Goal: Navigation & Orientation: Understand site structure

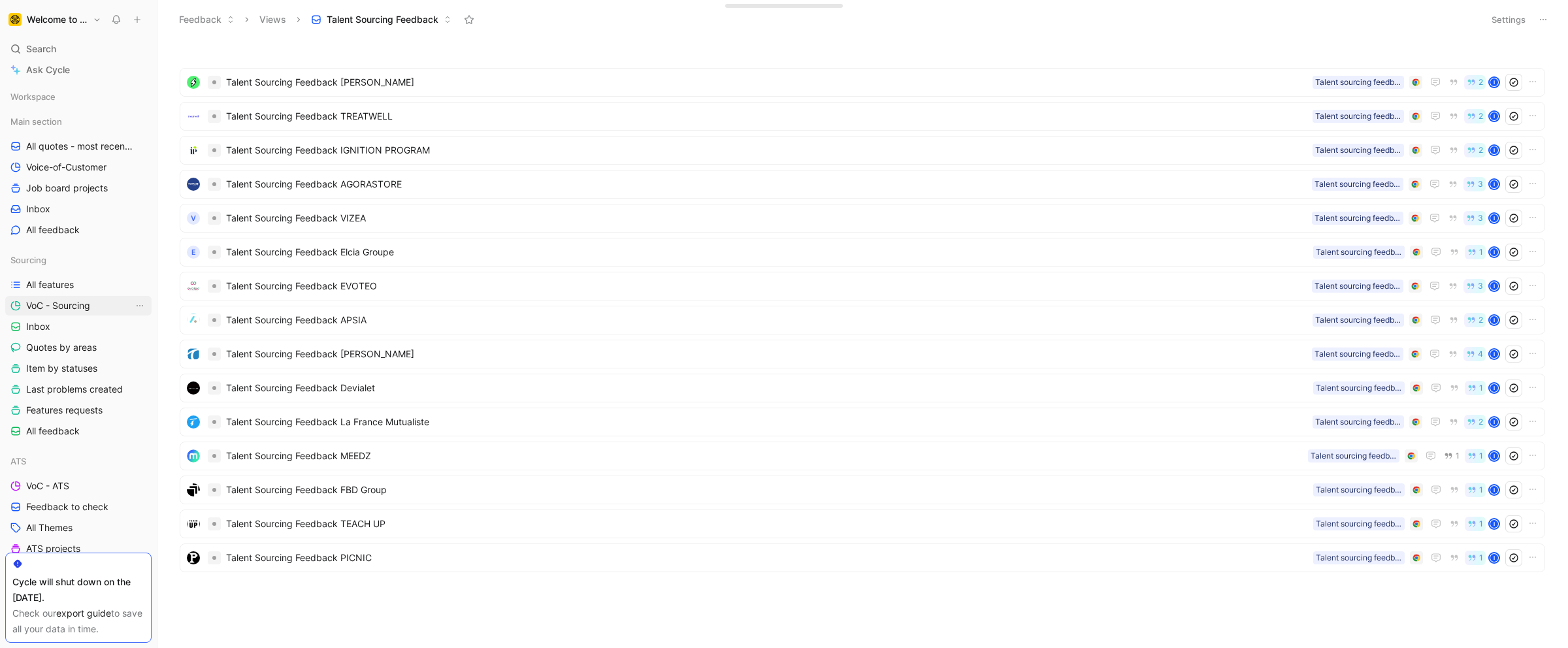
click at [55, 304] on span "VoC - Sourcing" at bounding box center [59, 305] width 64 height 13
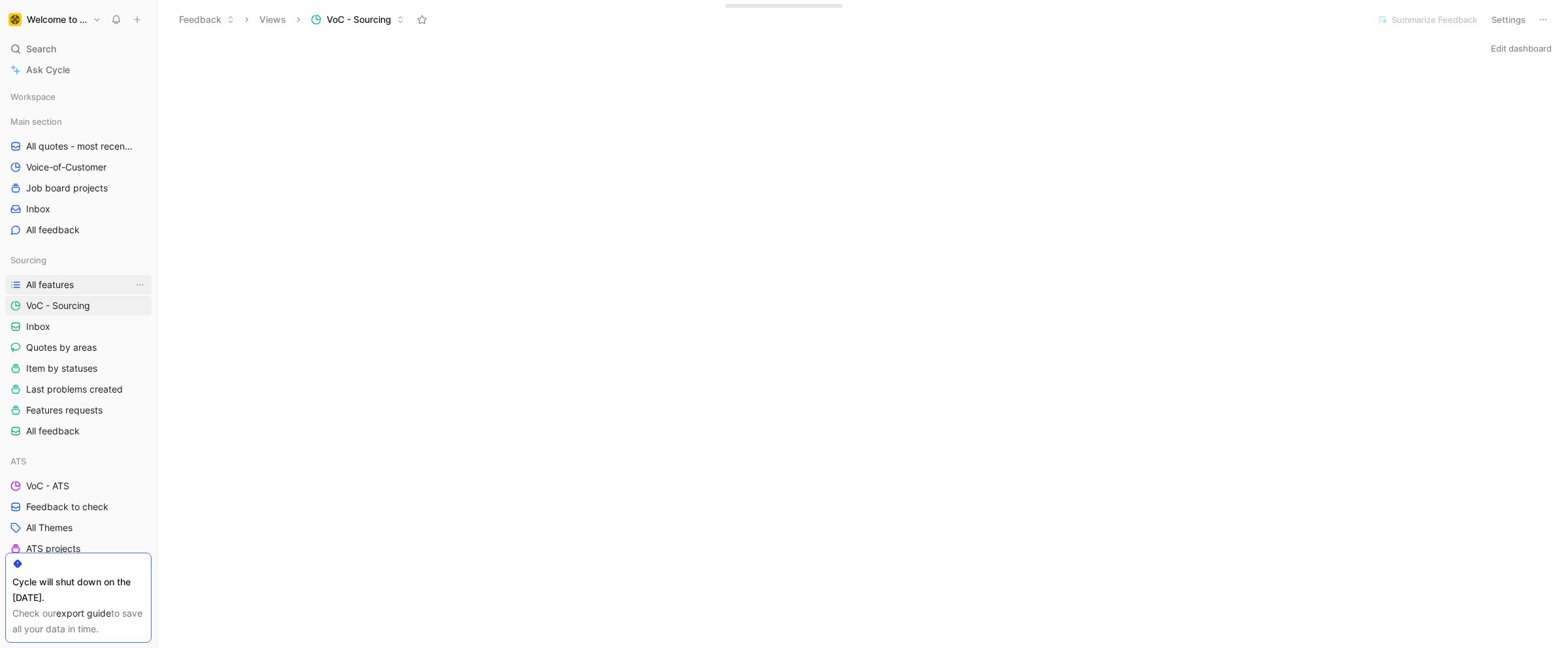
click at [43, 282] on span "All features" at bounding box center [50, 285] width 48 height 13
click at [59, 326] on link "Inbox" at bounding box center [78, 326] width 146 height 19
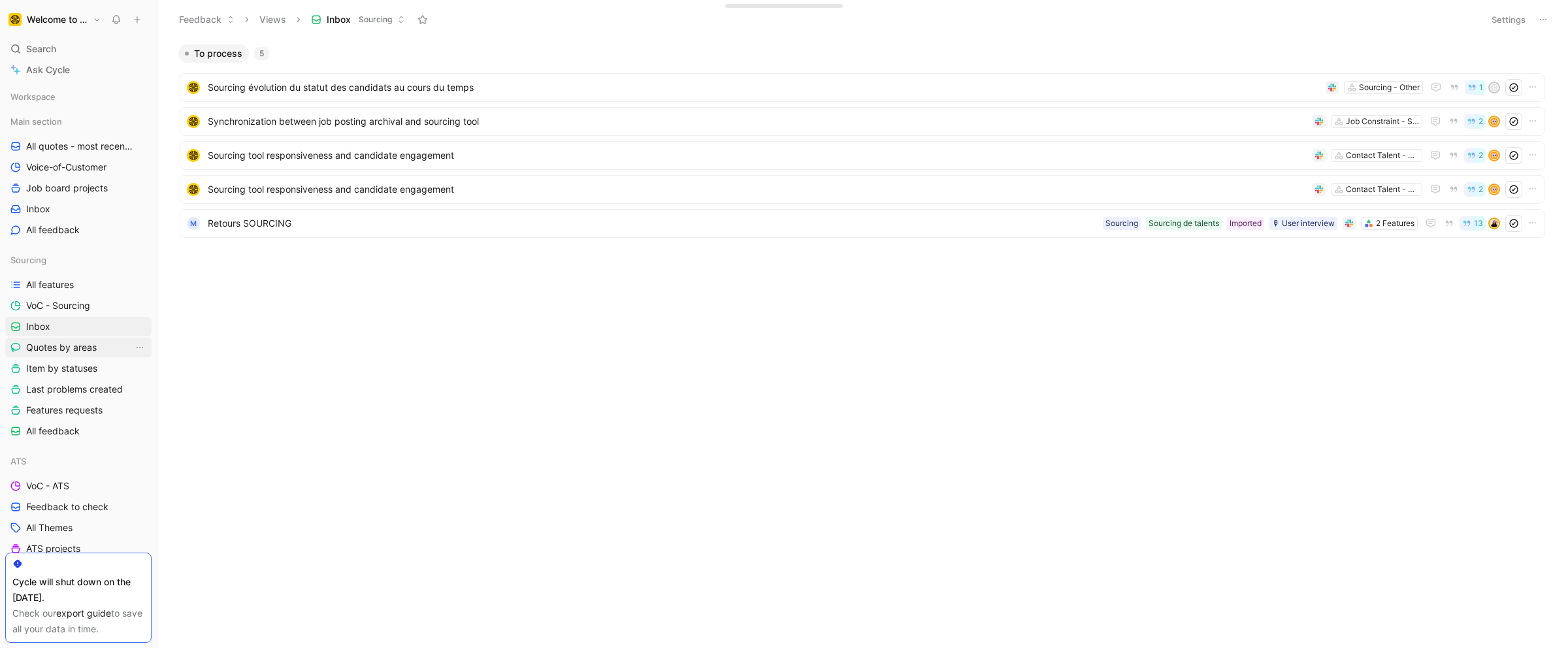
click at [89, 347] on span "Quotes by areas" at bounding box center [61, 347] width 70 height 13
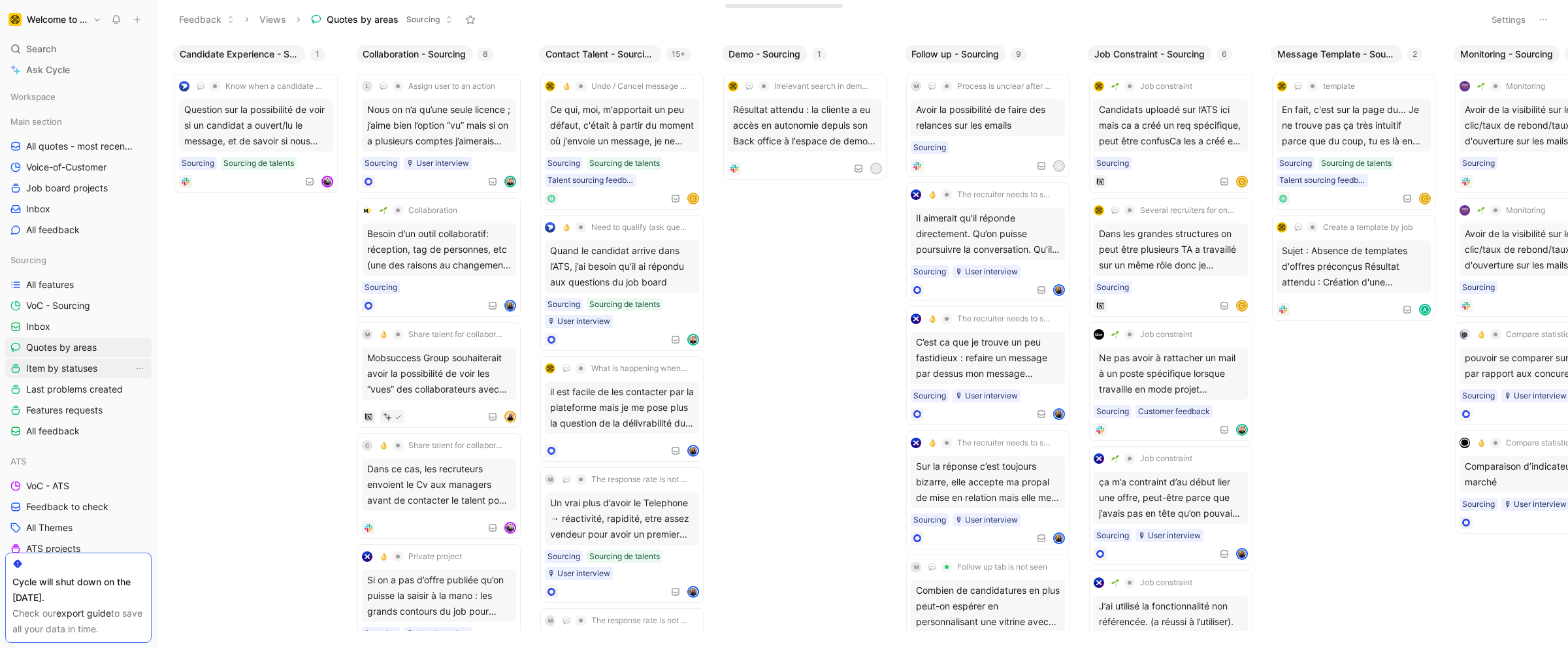
click at [78, 370] on span "Item by statuses" at bounding box center [61, 367] width 71 height 13
